Goal: Task Accomplishment & Management: Use online tool/utility

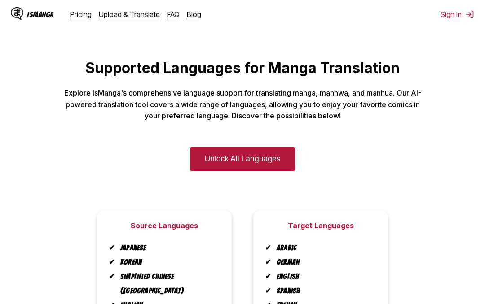
click at [134, 13] on link "Upload & Translate" at bounding box center [129, 14] width 61 height 9
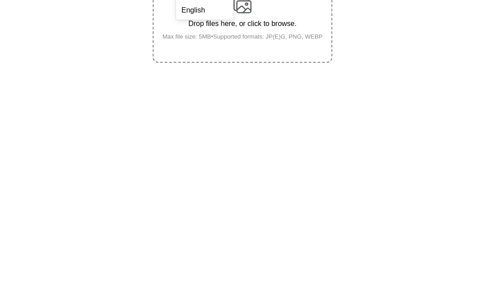
scroll to position [59, 0]
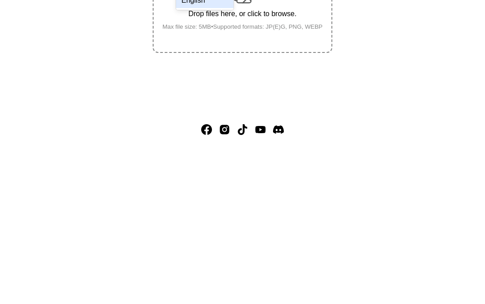
click at [207, 161] on div "English" at bounding box center [204, 168] width 57 height 15
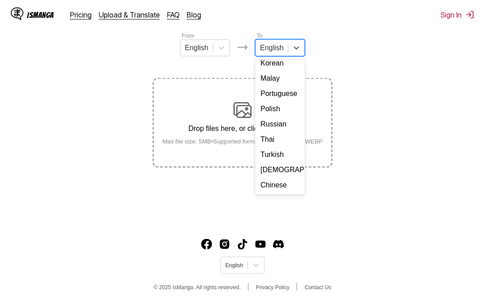
scroll to position [128, 0]
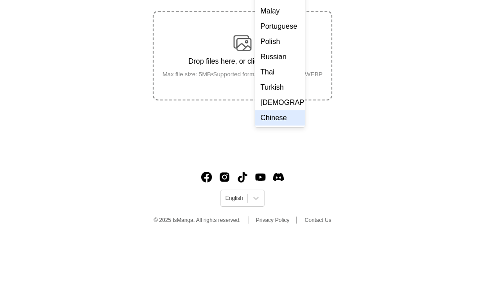
click at [283, 177] on div "Chinese" at bounding box center [280, 184] width 50 height 15
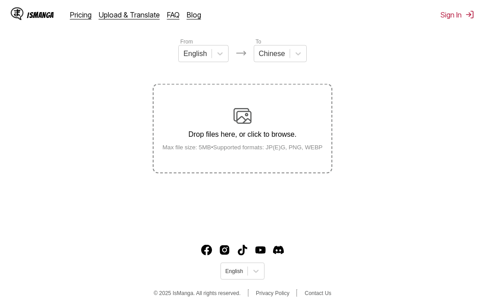
scroll to position [97, 0]
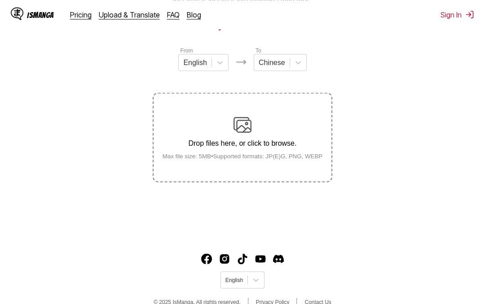
click at [309, 147] on p "Drop files here, or click to browse." at bounding box center [242, 143] width 175 height 8
click at [0, 0] on input "Drop files here, or click to browse. Max file size: 5MB • Supported formats: JP…" at bounding box center [0, 0] width 0 height 0
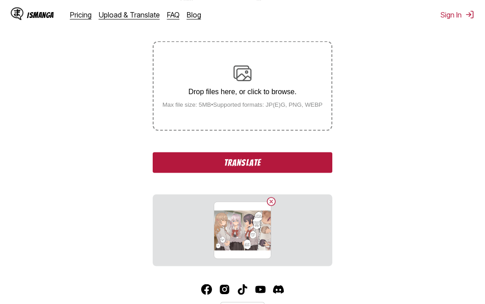
scroll to position [150, 0]
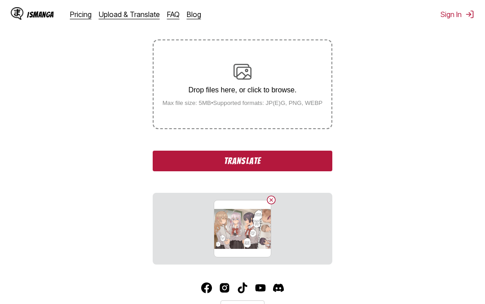
click at [320, 168] on button "Translate" at bounding box center [243, 161] width 180 height 21
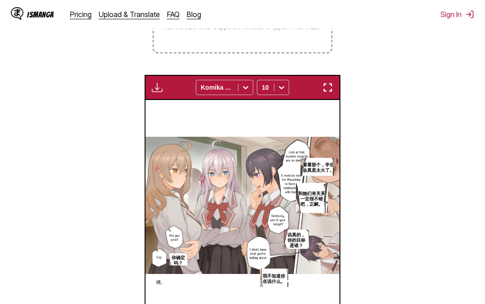
scroll to position [226, 0]
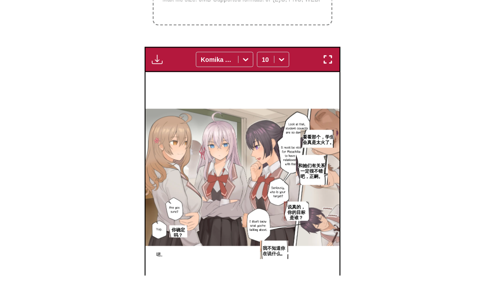
click at [297, 191] on p "和她们有关系一定很不错吧，正嗣。" at bounding box center [312, 199] width 32 height 20
click at [325, 202] on div "和她们有关系一定很不错吧，正嗣。" at bounding box center [331, 207] width 71 height 47
click at [324, 198] on div "和她们有关系一定很不错吧，正嗣。" at bounding box center [331, 207] width 71 height 47
click at [320, 200] on div "和她们有关系一定很不错吧，正嗣。" at bounding box center [331, 207] width 71 height 47
click at [384, 164] on section "From English To Chinese Drop files here, or click to browse. Max file size: 5MB…" at bounding box center [242, 126] width 470 height 419
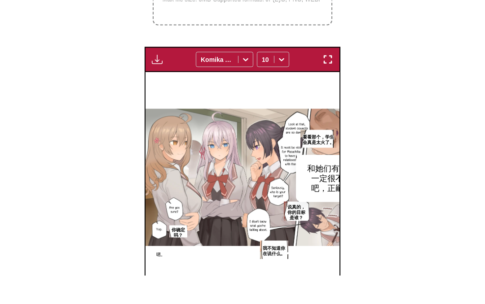
click at [352, 184] on button "close-tooltip" at bounding box center [359, 191] width 14 height 14
click at [300, 189] on p "和她们有关系一定很不错吧，正嗣。" at bounding box center [312, 199] width 32 height 20
click at [356, 188] on icon "close-tooltip" at bounding box center [359, 191] width 6 height 6
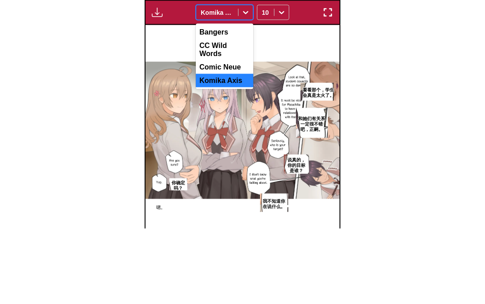
click at [234, 136] on div "Comic Neue" at bounding box center [224, 142] width 57 height 13
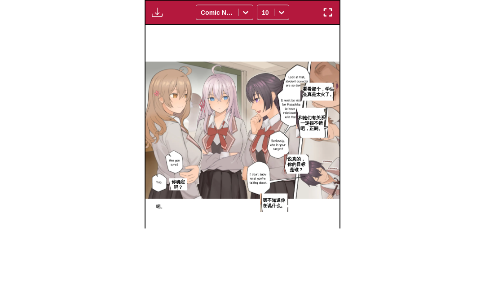
scroll to position [266, 0]
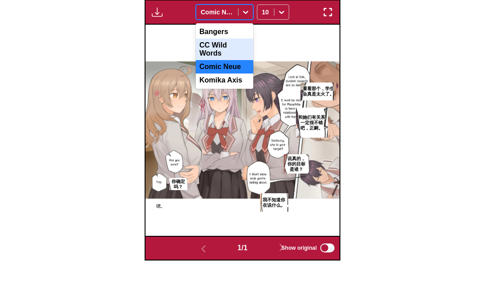
click at [233, 74] on div "CC Wild Words" at bounding box center [224, 85] width 57 height 22
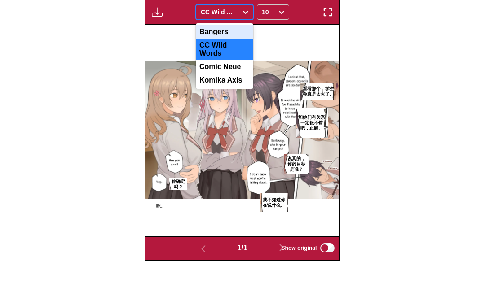
click at [232, 61] on div "Bangers" at bounding box center [224, 67] width 57 height 13
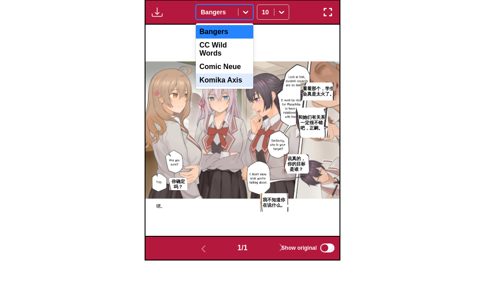
click at [234, 109] on div "Komika Axis" at bounding box center [224, 115] width 57 height 13
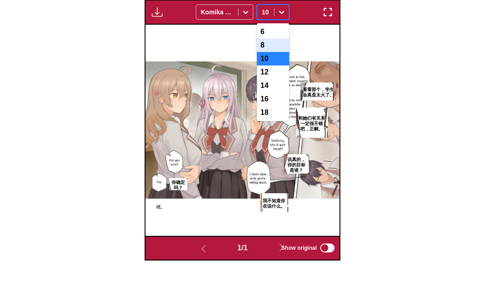
click at [273, 74] on div "8" at bounding box center [273, 80] width 32 height 13
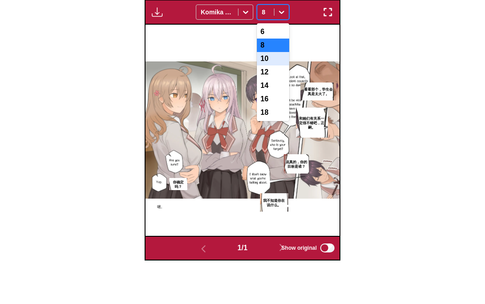
click at [270, 88] on div "10" at bounding box center [273, 94] width 32 height 13
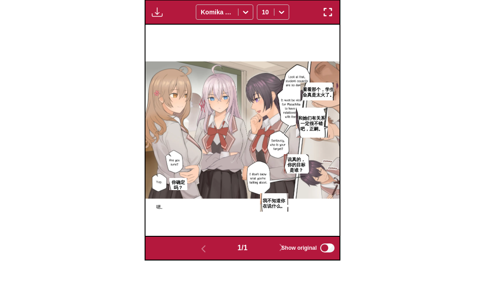
click at [336, 42] on button "button" at bounding box center [328, 48] width 16 height 12
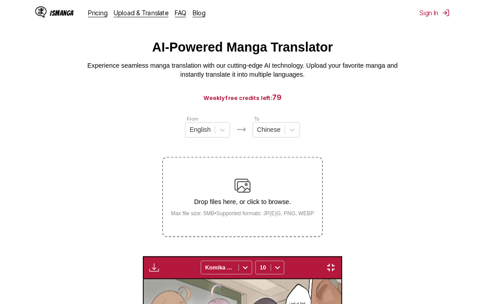
scroll to position [86, 0]
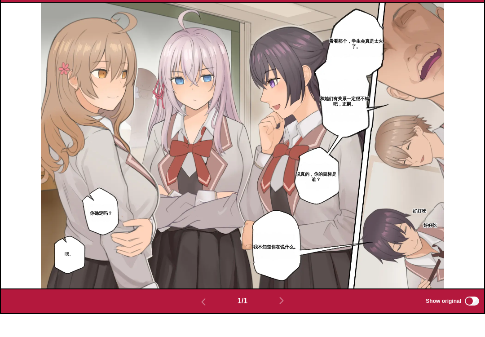
click at [384, 129] on img at bounding box center [243, 168] width 404 height 285
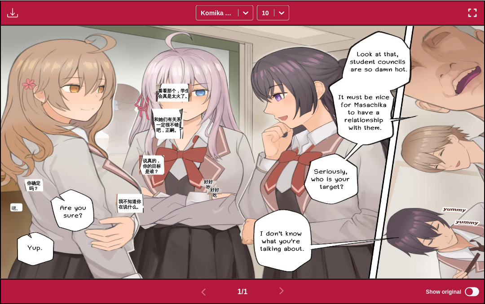
scroll to position [0, 0]
